Goal: Task Accomplishment & Management: Complete application form

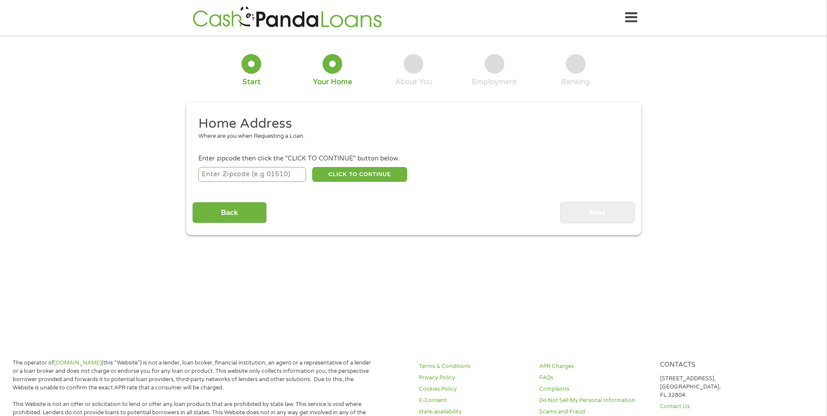
click at [242, 173] on input "number" at bounding box center [252, 174] width 108 height 15
type input "53132"
click at [350, 172] on button "CLICK TO CONTINUE" at bounding box center [359, 174] width 95 height 15
type input "53132"
type input "Franklin"
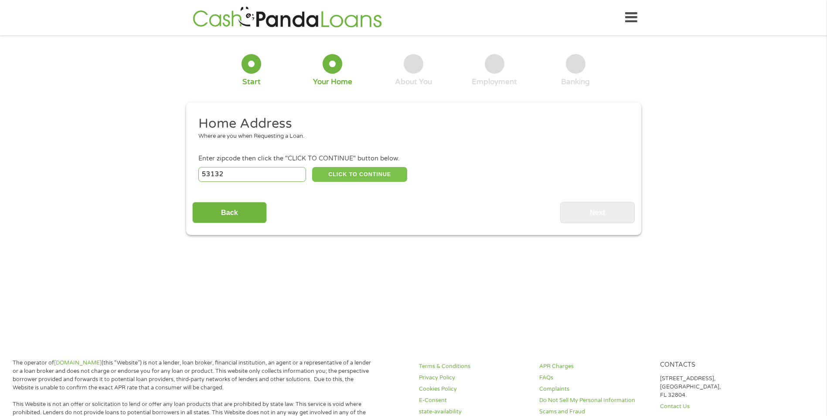
select select "[US_STATE]"
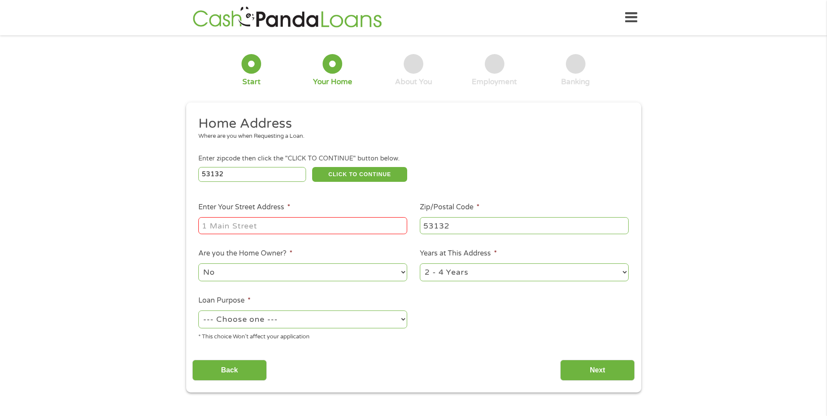
click at [275, 224] on input "Enter Your Street Address *" at bounding box center [302, 225] width 209 height 17
type input "[STREET_ADDRESS]"
click at [365, 325] on select "--- Choose one --- Pay Bills Debt Consolidation Home Improvement Major Purchase…" at bounding box center [302, 319] width 209 height 18
click at [364, 323] on select "--- Choose one --- Pay Bills Debt Consolidation Home Improvement Major Purchase…" at bounding box center [302, 319] width 209 height 18
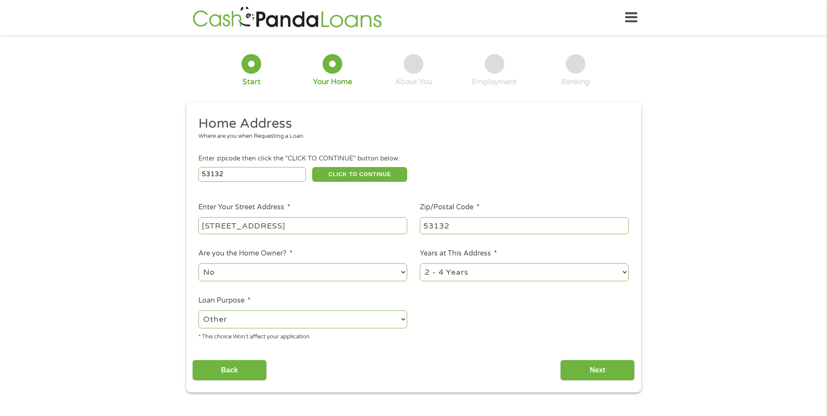
click at [198, 310] on select "--- Choose one --- Pay Bills Debt Consolidation Home Improvement Major Purchase…" at bounding box center [302, 319] width 209 height 18
click at [279, 325] on select "--- Choose one --- Pay Bills Debt Consolidation Home Improvement Major Purchase…" at bounding box center [302, 319] width 209 height 18
select select "shorttermcash"
click at [198, 310] on select "--- Choose one --- Pay Bills Debt Consolidation Home Improvement Major Purchase…" at bounding box center [302, 319] width 209 height 18
click at [595, 369] on input "Next" at bounding box center [597, 370] width 75 height 21
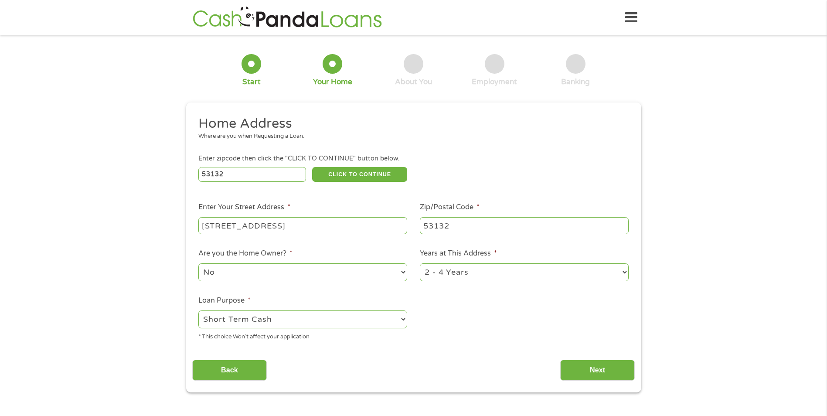
scroll to position [3, 3]
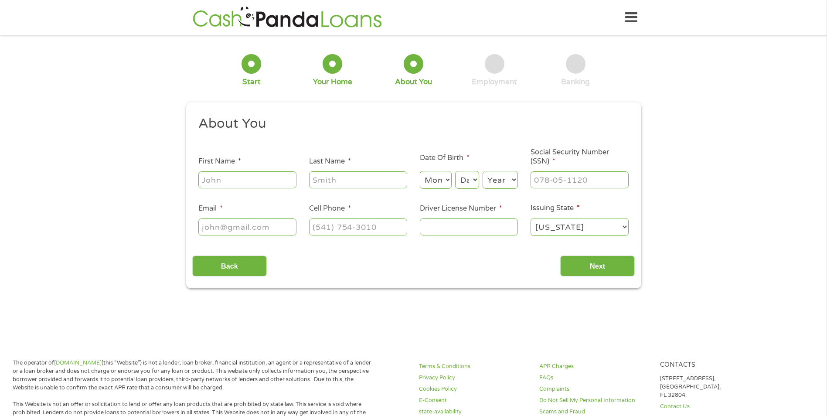
click at [259, 193] on ul "About You This field is hidden when viewing the form Title * --- Choose one ---…" at bounding box center [413, 179] width 442 height 129
click at [263, 184] on input "First Name *" at bounding box center [247, 179] width 98 height 17
type input "[PERSON_NAME]"
click at [443, 181] on select "Month 1 2 3 4 5 6 7 8 9 10 11 12" at bounding box center [436, 180] width 32 height 18
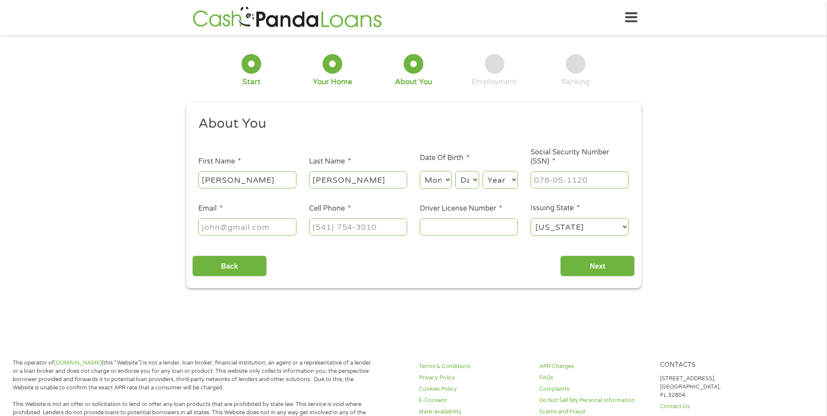
select select "9"
click at [420, 171] on select "Month 1 2 3 4 5 6 7 8 9 10 11 12" at bounding box center [436, 180] width 32 height 18
click at [467, 175] on select "Day 1 2 3 4 5 6 7 8 9 10 11 12 13 14 15 16 17 18 19 20 21 22 23 24 25 26 27 28 …" at bounding box center [467, 180] width 24 height 18
select select "26"
click at [455, 171] on select "Day 1 2 3 4 5 6 7 8 9 10 11 12 13 14 15 16 17 18 19 20 21 22 23 24 25 26 27 28 …" at bounding box center [467, 180] width 24 height 18
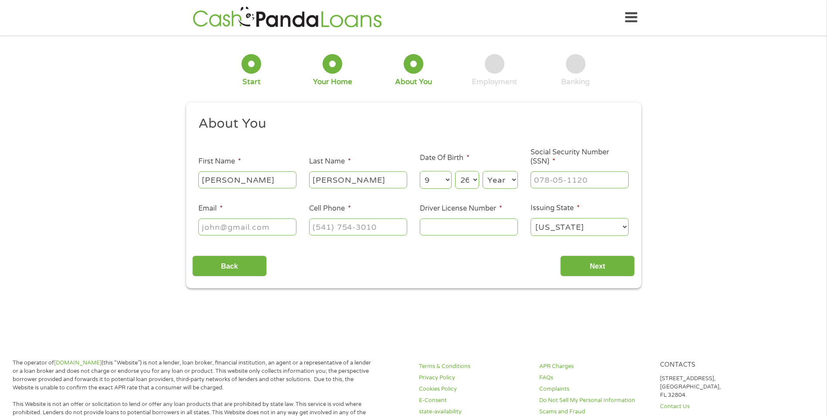
click at [511, 180] on select "Year [DATE] 2006 2005 2004 2003 2002 2001 2000 1999 1998 1997 1996 1995 1994 19…" at bounding box center [500, 180] width 35 height 18
select select "1976"
click at [483, 171] on select "Year [DATE] 2006 2005 2004 2003 2002 2001 2000 1999 1998 1997 1996 1995 1994 19…" at bounding box center [500, 180] width 35 height 18
click at [558, 180] on input "___-__-____" at bounding box center [580, 179] width 98 height 17
type input "426-13-6843"
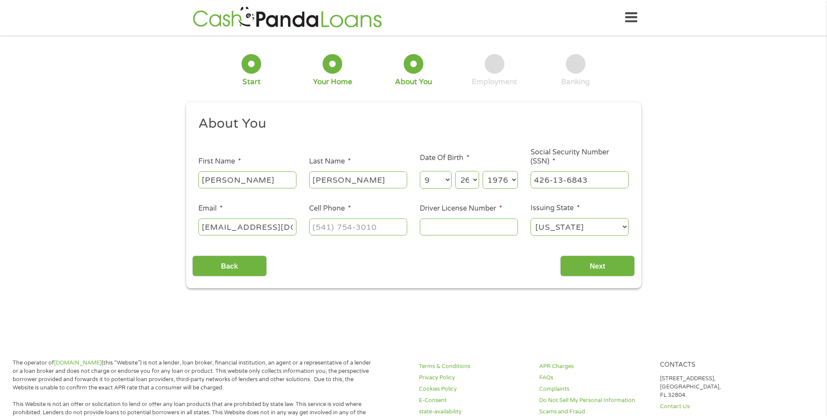
type input "[EMAIL_ADDRESS][DOMAIN_NAME]"
type input "[PHONE_NUMBER]"
type input "C6247847684607"
click at [595, 266] on input "Next" at bounding box center [597, 265] width 75 height 21
click at [596, 266] on input "Next" at bounding box center [597, 265] width 75 height 21
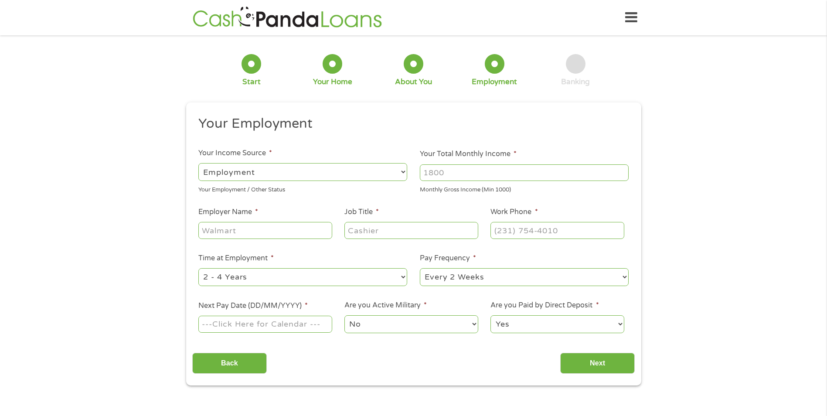
click at [472, 169] on input "Your Total Monthly Income *" at bounding box center [524, 172] width 209 height 17
click at [623, 172] on input "1000" at bounding box center [524, 172] width 209 height 17
click at [623, 170] on input "1001" at bounding box center [524, 172] width 209 height 17
click at [622, 170] on input "1002" at bounding box center [524, 172] width 209 height 17
click at [622, 170] on input "1003" at bounding box center [524, 172] width 209 height 17
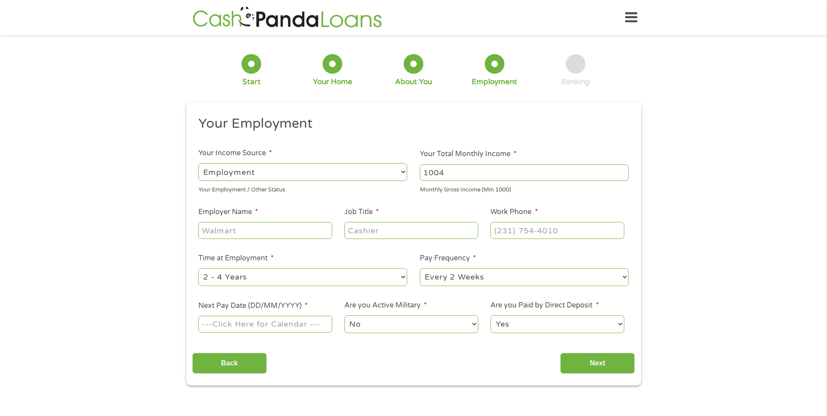
click at [621, 170] on input "1004" at bounding box center [524, 172] width 209 height 17
click at [621, 170] on input "1005" at bounding box center [524, 172] width 209 height 17
click at [621, 170] on input "1006" at bounding box center [524, 172] width 209 height 17
click at [621, 170] on input "1007" at bounding box center [524, 172] width 209 height 17
click at [621, 170] on input "1008" at bounding box center [524, 172] width 209 height 17
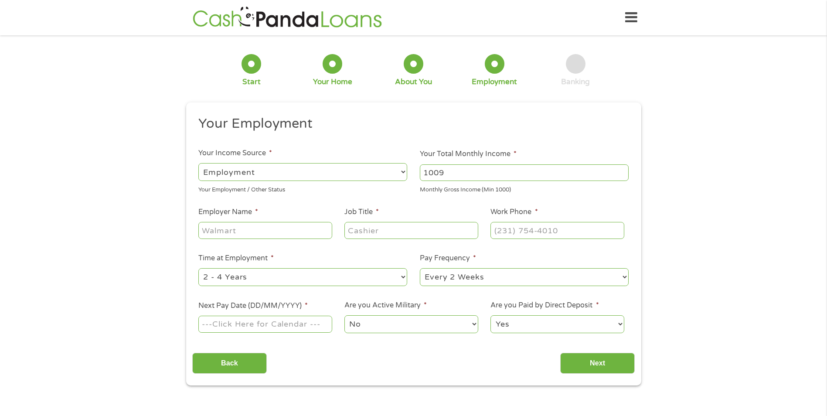
click at [621, 170] on input "1009" at bounding box center [524, 172] width 209 height 17
click at [621, 170] on input "1010" at bounding box center [524, 172] width 209 height 17
click at [621, 170] on input "1011" at bounding box center [524, 172] width 209 height 17
click at [621, 170] on input "1012" at bounding box center [524, 172] width 209 height 17
click at [621, 174] on input "1011" at bounding box center [524, 172] width 209 height 17
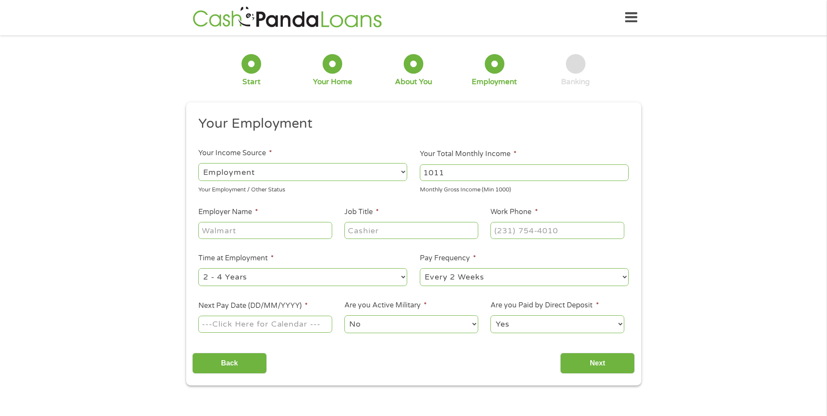
drag, startPoint x: 514, startPoint y: 180, endPoint x: 382, endPoint y: 179, distance: 131.7
click at [382, 179] on ul "Your Employment Your Income Source * --- Choose one --- Employment [DEMOGRAPHIC…" at bounding box center [413, 228] width 442 height 226
type input "3000"
click at [271, 237] on input "Employer Name *" at bounding box center [264, 230] width 133 height 17
type input "Froedtert"
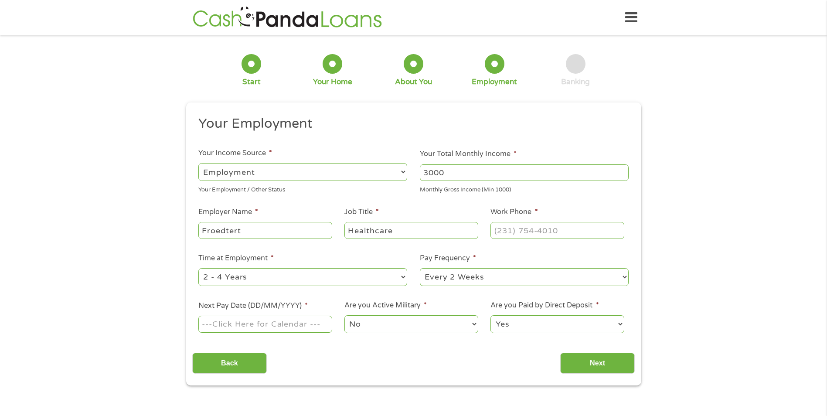
type input "Healthcare"
type input "[PHONE_NUMBER]"
click at [298, 277] on select "--- Choose one --- 1 Year or less 1 - 2 Years 2 - 4 Years Over 4 Years" at bounding box center [302, 277] width 209 height 18
select select "60months"
click at [198, 268] on select "--- Choose one --- 1 Year or less 1 - 2 Years 2 - 4 Years Over 4 Years" at bounding box center [302, 277] width 209 height 18
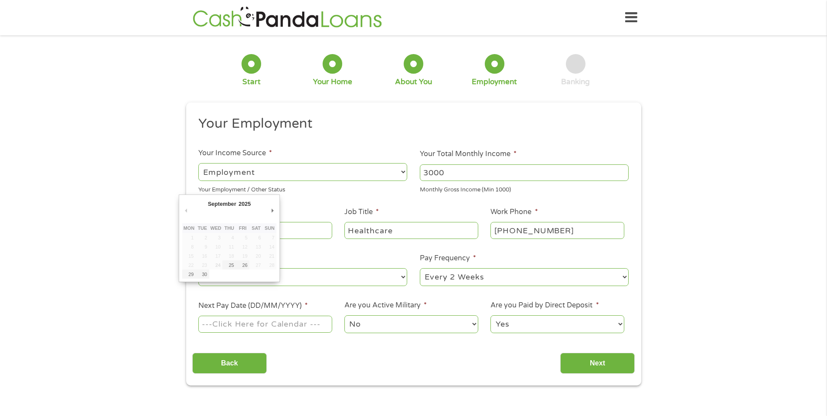
click at [282, 328] on input "Next Pay Date (DD/MM/YYYY) *" at bounding box center [264, 324] width 133 height 17
type input "[DATE]"
click at [300, 330] on input "[DATE]" at bounding box center [264, 324] width 133 height 17
click at [404, 323] on select "No Yes" at bounding box center [410, 324] width 133 height 18
click at [344, 315] on select "No Yes" at bounding box center [410, 324] width 133 height 18
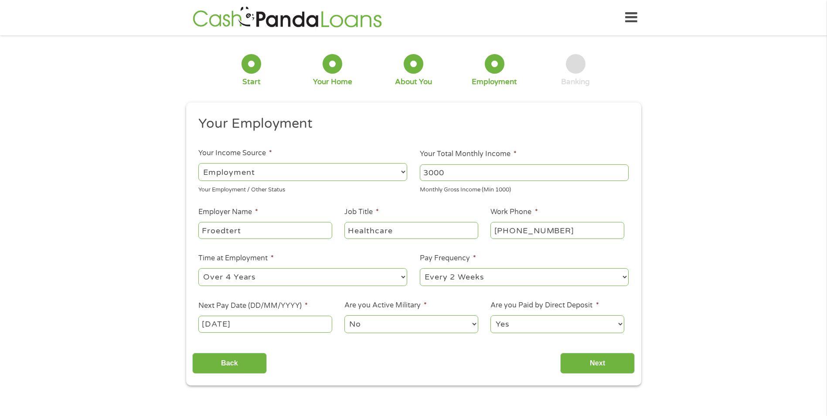
click at [541, 328] on select "Yes No" at bounding box center [556, 324] width 133 height 18
click at [490, 315] on select "Yes No" at bounding box center [556, 324] width 133 height 18
click at [597, 365] on input "Next" at bounding box center [597, 363] width 75 height 21
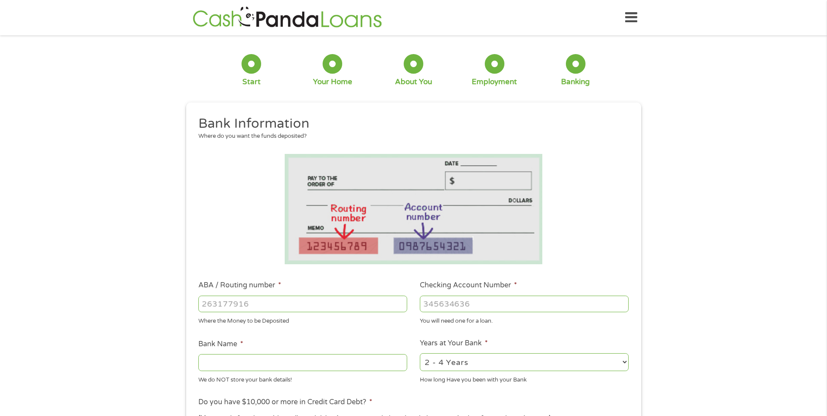
click at [248, 299] on input "ABA / Routing number *" at bounding box center [302, 304] width 209 height 17
type input "071025661"
type input "BMO [PERSON_NAME] BANK NA"
type input "071025661"
click at [448, 308] on input "Checking Account Number *" at bounding box center [524, 304] width 209 height 17
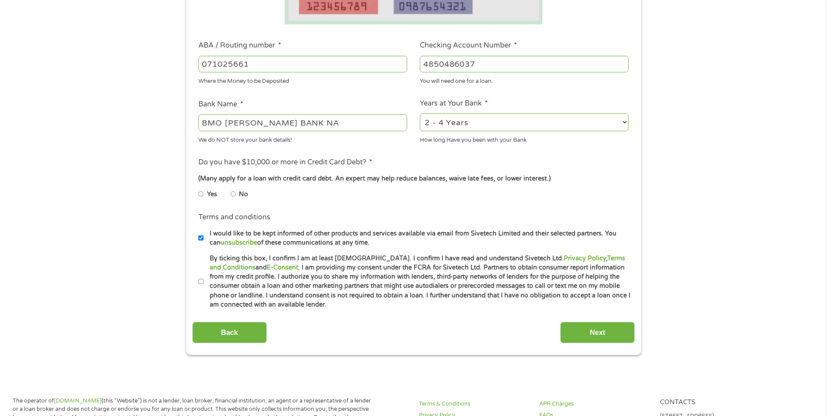
scroll to position [262, 0]
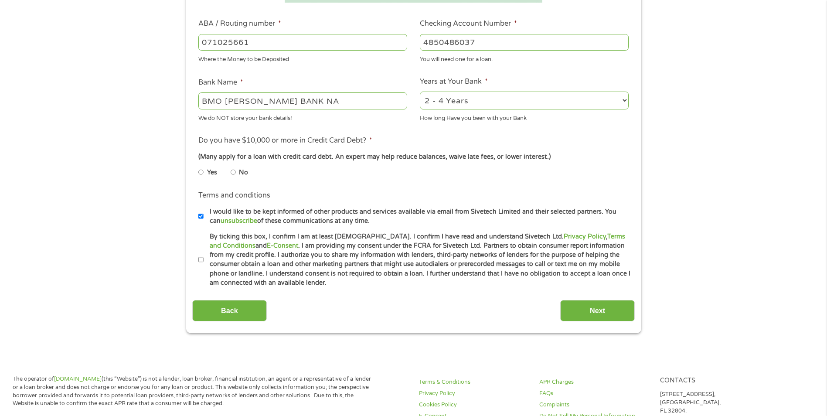
type input "4850486037"
click at [232, 171] on input "No" at bounding box center [233, 172] width 5 height 14
radio input "true"
click at [200, 259] on input "By ticking this box, I confirm I am at least [DEMOGRAPHIC_DATA]. I confirm I ha…" at bounding box center [200, 260] width 5 height 14
checkbox input "true"
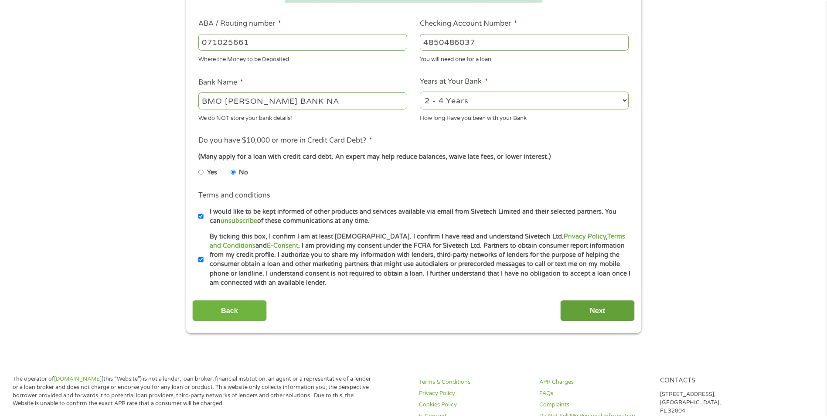
click at [605, 312] on input "Next" at bounding box center [597, 310] width 75 height 21
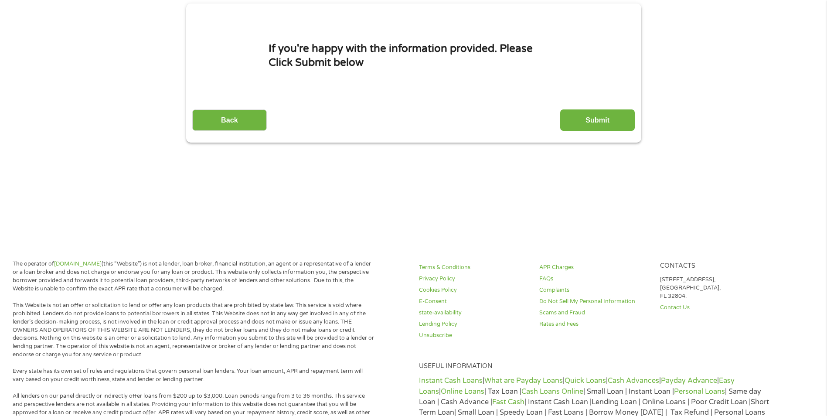
scroll to position [0, 0]
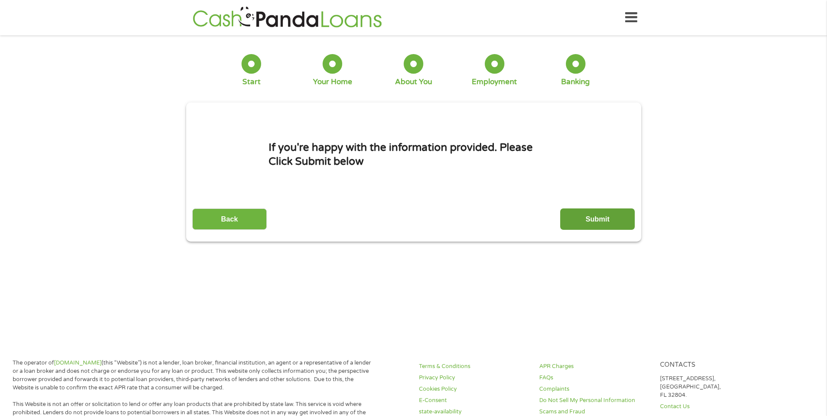
click at [592, 210] on input "Submit" at bounding box center [597, 218] width 75 height 21
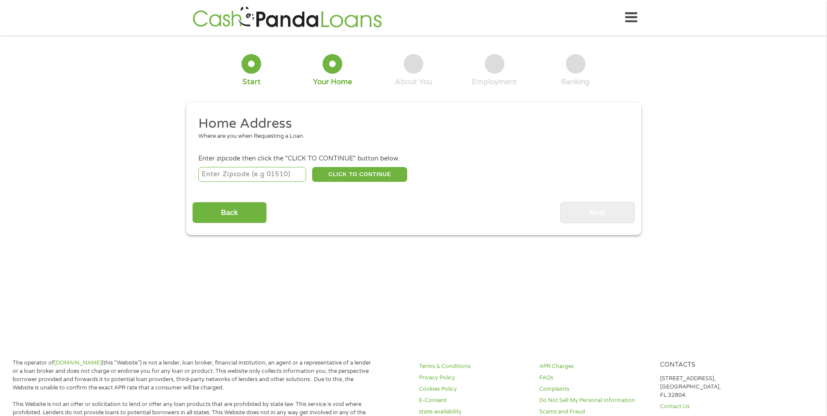
click at [239, 181] on input "number" at bounding box center [252, 174] width 108 height 15
type input "53132"
click at [375, 175] on button "CLICK TO CONTINUE" at bounding box center [359, 174] width 95 height 15
type input "53132"
type input "Franklin"
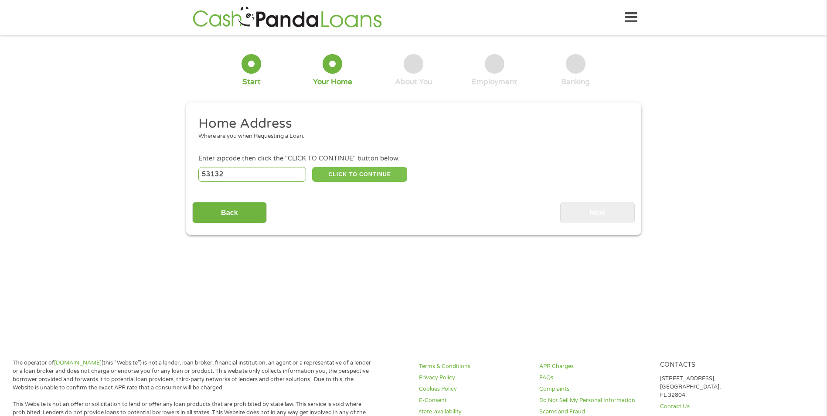
select select "[US_STATE]"
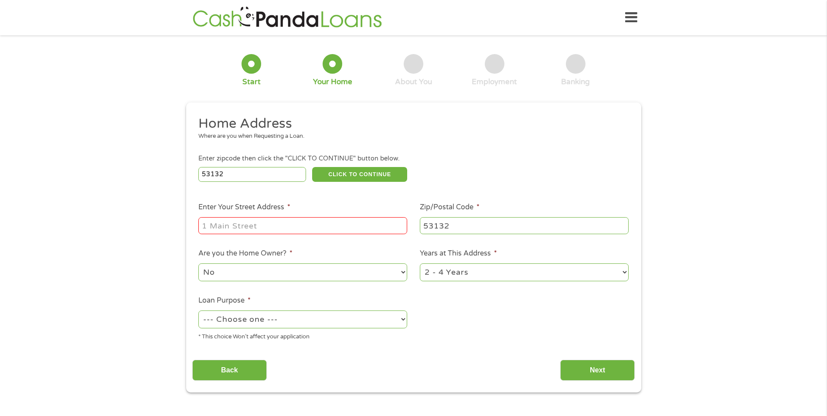
click at [275, 228] on input "Enter Your Street Address *" at bounding box center [302, 225] width 209 height 17
type input "6366 south 35th street"
drag, startPoint x: 371, startPoint y: 330, endPoint x: 372, endPoint y: 325, distance: 5.3
click at [371, 330] on div "* This choice Won’t affect your application" at bounding box center [302, 336] width 209 height 12
click at [373, 320] on select "--- Choose one --- Pay Bills Debt Consolidation Home Improvement Major Purchase…" at bounding box center [302, 319] width 209 height 18
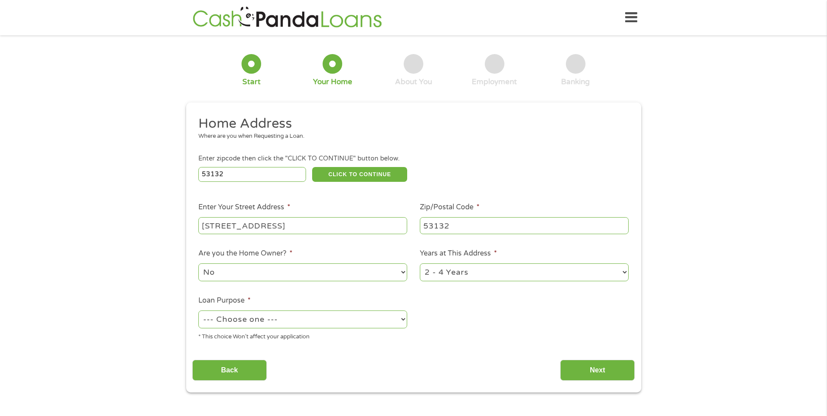
select select "shorttermcash"
click at [198, 310] on select "--- Choose one --- Pay Bills Debt Consolidation Home Improvement Major Purchase…" at bounding box center [302, 319] width 209 height 18
click at [588, 374] on input "Next" at bounding box center [597, 370] width 75 height 21
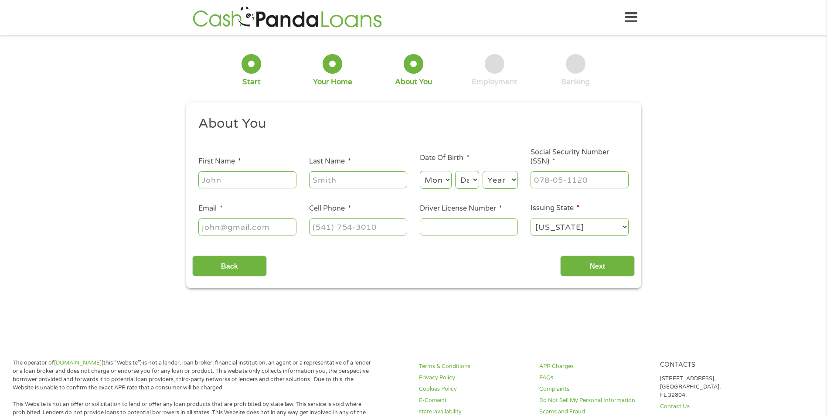
click at [251, 184] on input "First Name *" at bounding box center [247, 179] width 98 height 17
type input "[PERSON_NAME]"
click at [449, 177] on select "Month 1 2 3 4 5 6 7 8 9 10 11 12" at bounding box center [436, 180] width 32 height 18
select select "9"
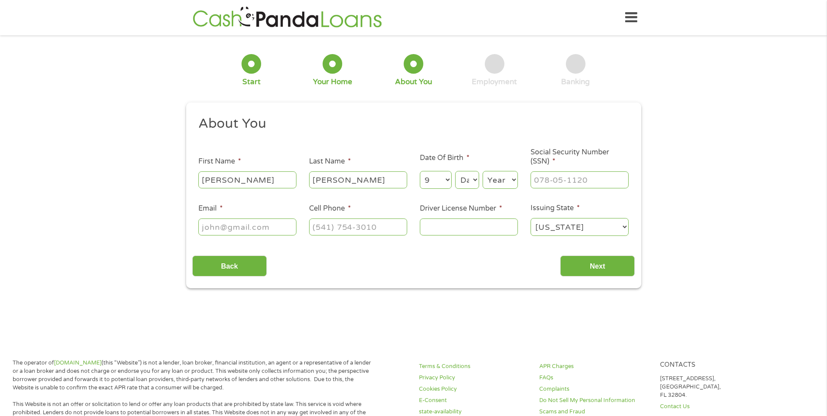
click at [420, 171] on select "Month 1 2 3 4 5 6 7 8 9 10 11 12" at bounding box center [436, 180] width 32 height 18
click at [465, 170] on div "Day Day 1 2 3 4 5 6 7 8 9 10 11 12 13 14 15 16 17 18 19 20 21 22 23 24 25 26 27…" at bounding box center [467, 180] width 24 height 21
click at [464, 179] on select "Day 1 2 3 4 5 6 7 8 9 10 11 12 13 14 15 16 17 18 19 20 21 22 23 24 25 26 27 28 …" at bounding box center [467, 180] width 24 height 18
select select "26"
click at [455, 171] on select "Day 1 2 3 4 5 6 7 8 9 10 11 12 13 14 15 16 17 18 19 20 21 22 23 24 25 26 27 28 …" at bounding box center [467, 180] width 24 height 18
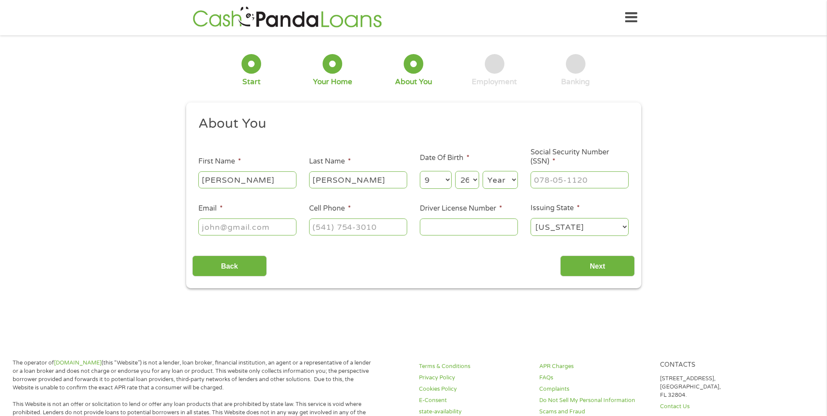
click at [506, 182] on select "Year [DATE] 2006 2005 2004 2003 2002 2001 2000 1999 1998 1997 1996 1995 1994 19…" at bounding box center [500, 180] width 35 height 18
select select "1976"
click at [483, 171] on select "Year [DATE] 2006 2005 2004 2003 2002 2001 2000 1999 1998 1997 1996 1995 1994 19…" at bounding box center [500, 180] width 35 height 18
click at [569, 183] on input "___-__-____" at bounding box center [580, 179] width 98 height 17
type input "426-13-6843"
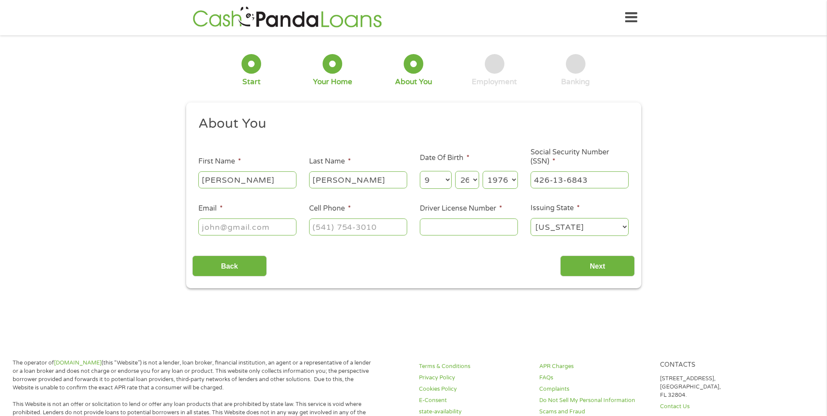
click at [257, 230] on input "Email *" at bounding box center [247, 226] width 98 height 17
type input "[EMAIL_ADDRESS][DOMAIN_NAME]"
type input "(414) 215-7176"
type input "C6247847684607"
click at [592, 269] on input "Next" at bounding box center [597, 265] width 75 height 21
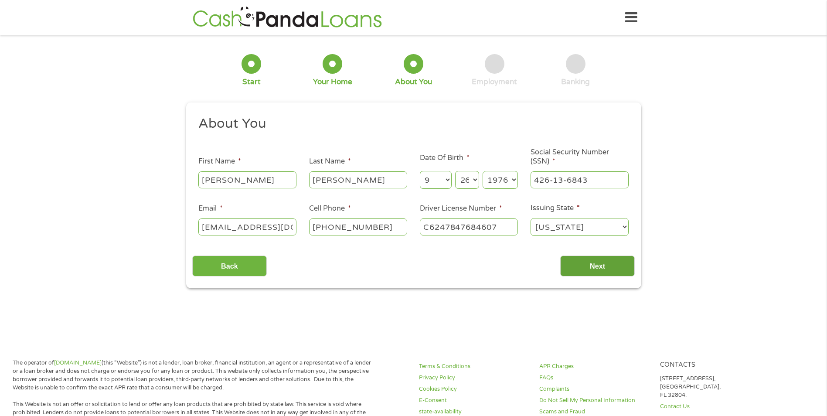
click at [593, 267] on input "Next" at bounding box center [597, 265] width 75 height 21
click at [612, 269] on input "Next" at bounding box center [597, 265] width 75 height 21
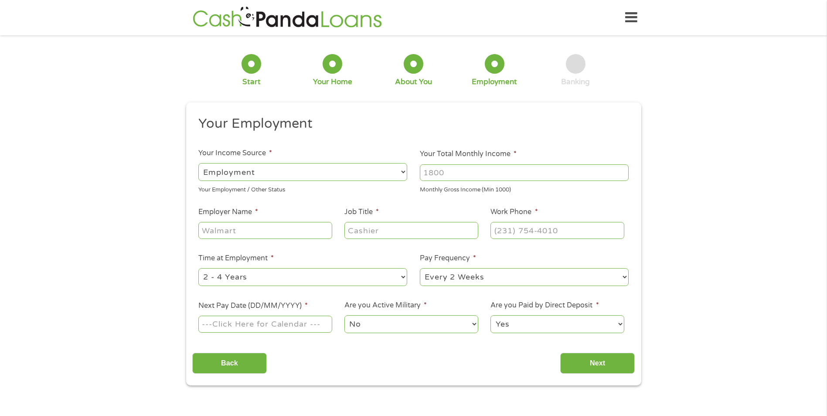
click at [461, 176] on input "Your Total Monthly Income *" at bounding box center [524, 172] width 209 height 17
type input "3000"
click at [329, 228] on input "Employer Name *" at bounding box center [264, 230] width 133 height 17
type input "Froedtert"
type input "Healthcare"
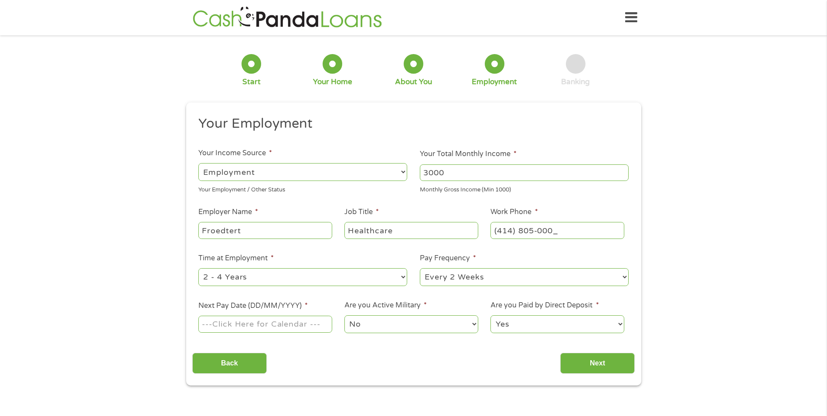
type input "[PHONE_NUMBER]"
click at [361, 279] on select "--- Choose one --- 1 Year or less 1 - 2 Years 2 - 4 Years Over 4 Years" at bounding box center [302, 277] width 209 height 18
click at [309, 357] on div "Back Next" at bounding box center [413, 359] width 442 height 27
click at [345, 283] on select "--- Choose one --- 1 Year or less 1 - 2 Years 2 - 4 Years Over 4 Years" at bounding box center [302, 277] width 209 height 18
select select "60months"
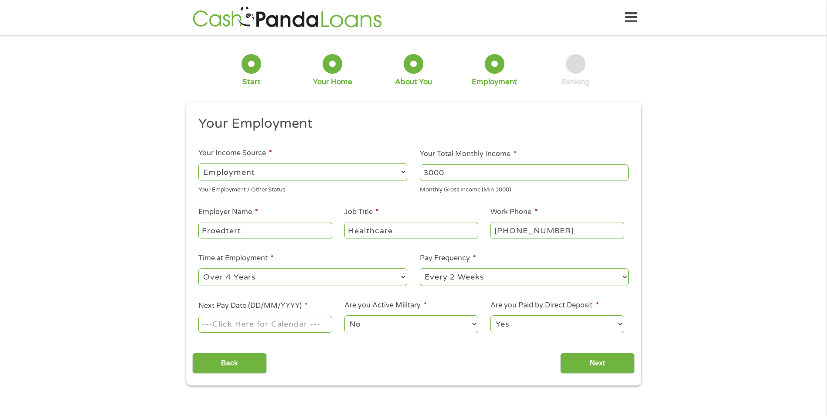
click at [198, 268] on select "--- Choose one --- 1 Year or less 1 - 2 Years 2 - 4 Years Over 4 Years" at bounding box center [302, 277] width 209 height 18
click at [465, 279] on select "--- Choose one --- Every 2 Weeks Every Week Monthly Semi-Monthly" at bounding box center [524, 277] width 209 height 18
click at [420, 268] on select "--- Choose one --- Every 2 Weeks Every Week Monthly Semi-Monthly" at bounding box center [524, 277] width 209 height 18
click at [307, 326] on input "Next Pay Date (DD/MM/YYYY) *" at bounding box center [264, 324] width 133 height 17
type input "[DATE]"
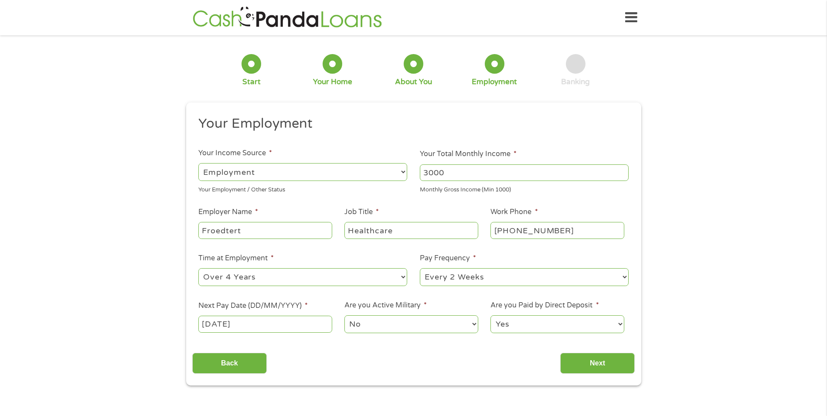
click at [522, 325] on select "Yes No" at bounding box center [556, 324] width 133 height 18
click at [490, 315] on select "Yes No" at bounding box center [556, 324] width 133 height 18
click at [590, 354] on input "Next" at bounding box center [597, 363] width 75 height 21
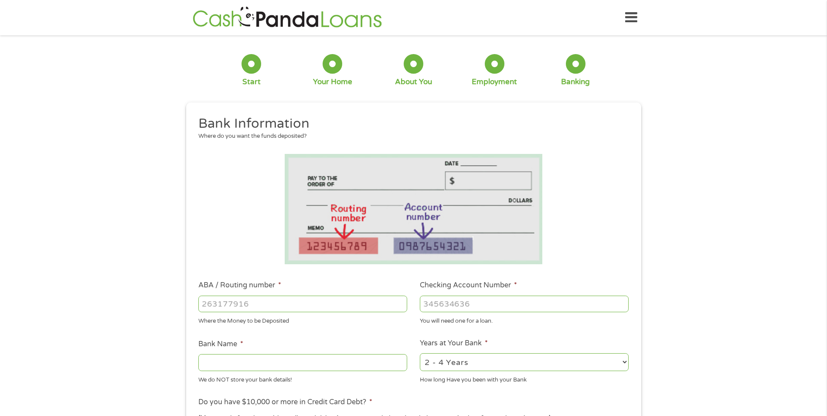
click at [313, 302] on input "ABA / Routing number *" at bounding box center [302, 304] width 209 height 17
click at [289, 295] on div at bounding box center [302, 304] width 209 height 20
click at [286, 308] on input "ABA / Routing number *" at bounding box center [302, 304] width 209 height 17
type input "071025661"
type input "BMO [PERSON_NAME] BANK NA"
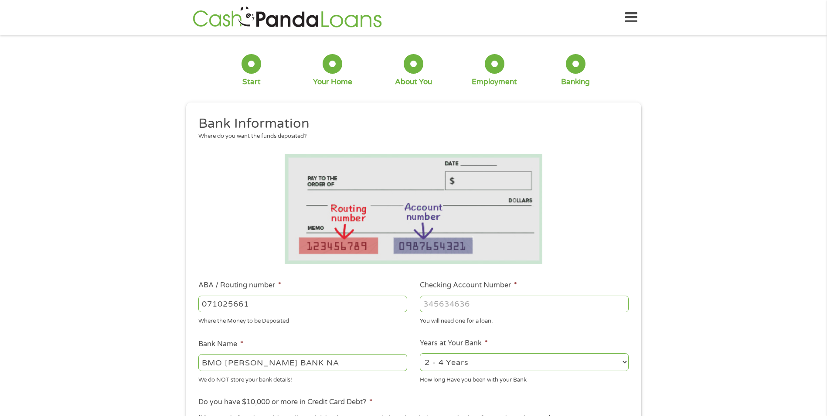
type input "071025661"
click at [473, 303] on input "Checking Account Number *" at bounding box center [524, 304] width 209 height 17
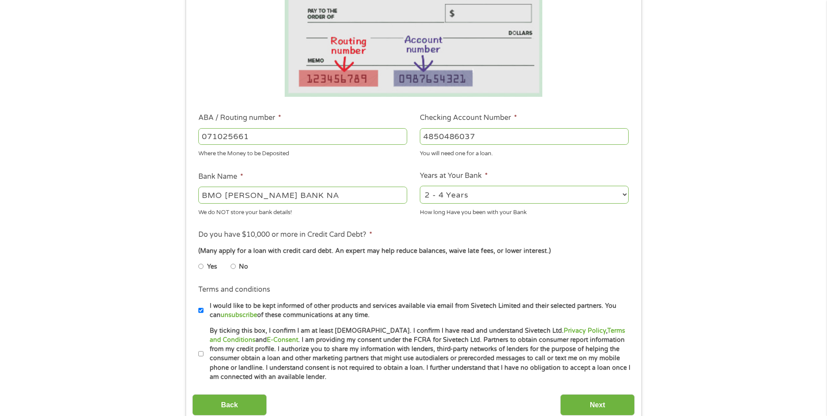
scroll to position [174, 0]
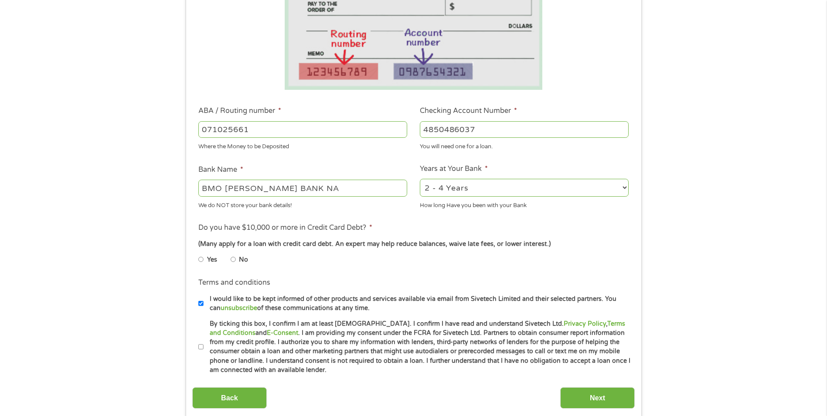
type input "4850486037"
click at [235, 262] on input "No" at bounding box center [233, 259] width 5 height 14
radio input "true"
drag, startPoint x: 602, startPoint y: 414, endPoint x: 597, endPoint y: 403, distance: 12.5
click at [602, 414] on div "This field is hidden when viewing the form gclid EAIaIQobChMI19Pw7PfxjwMVCzcIBR…" at bounding box center [413, 174] width 455 height 492
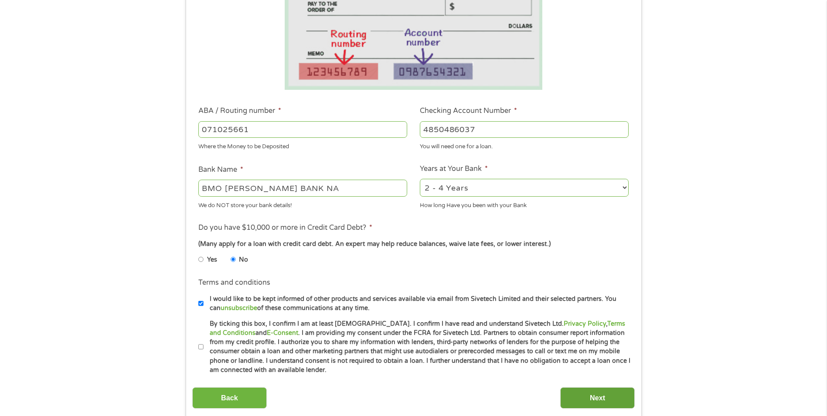
click at [597, 397] on input "Next" at bounding box center [597, 397] width 75 height 21
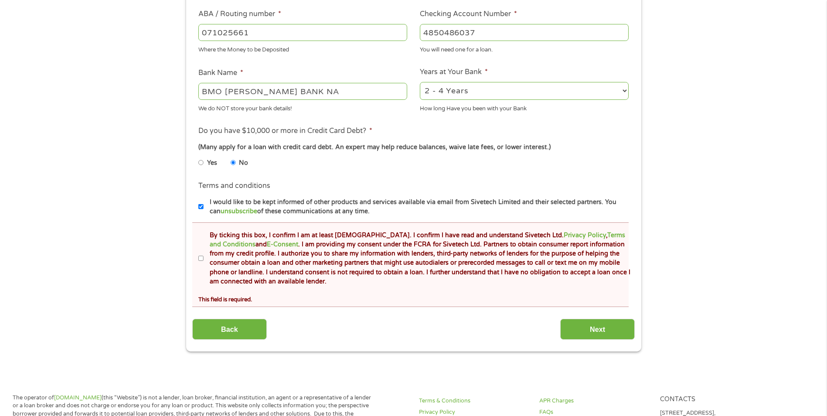
scroll to position [305, 0]
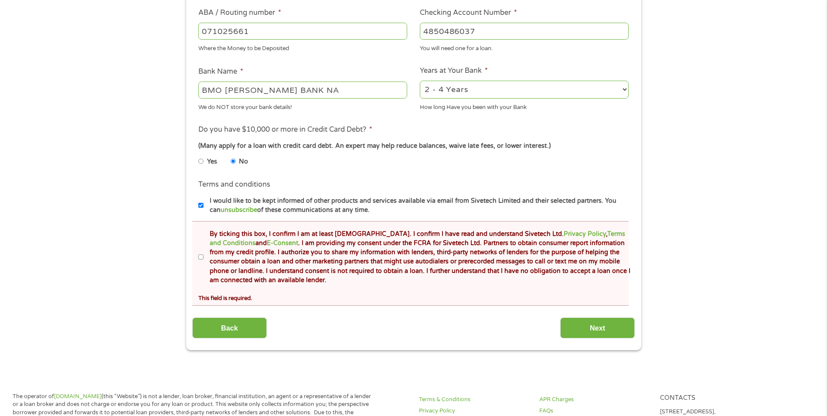
click at [198, 255] on li "Terms and conditions * By ticking this box, I confirm I am at least 18 years ol…" at bounding box center [410, 263] width 436 height 85
click at [201, 257] on input "By ticking this box, I confirm I am at least [DEMOGRAPHIC_DATA]. I confirm I ha…" at bounding box center [200, 257] width 5 height 14
checkbox input "true"
click at [585, 332] on input "Next" at bounding box center [597, 327] width 75 height 21
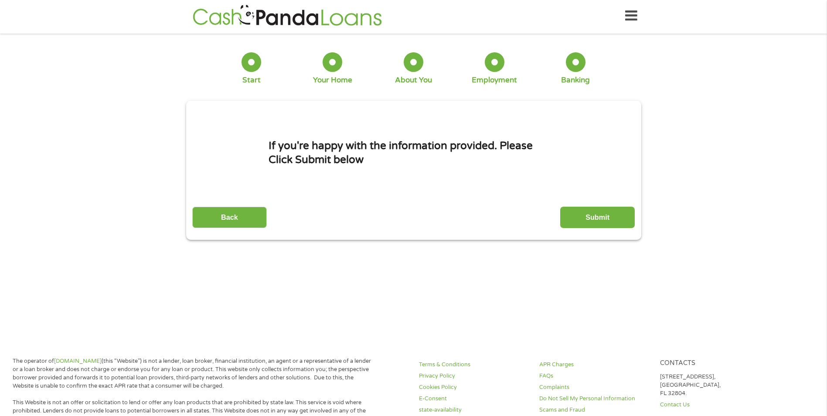
scroll to position [0, 0]
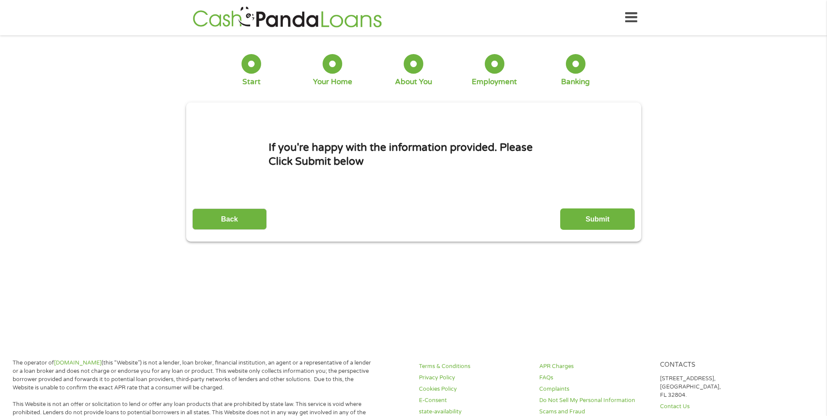
click at [612, 212] on input "Submit" at bounding box center [597, 218] width 75 height 21
